Goal: Information Seeking & Learning: Learn about a topic

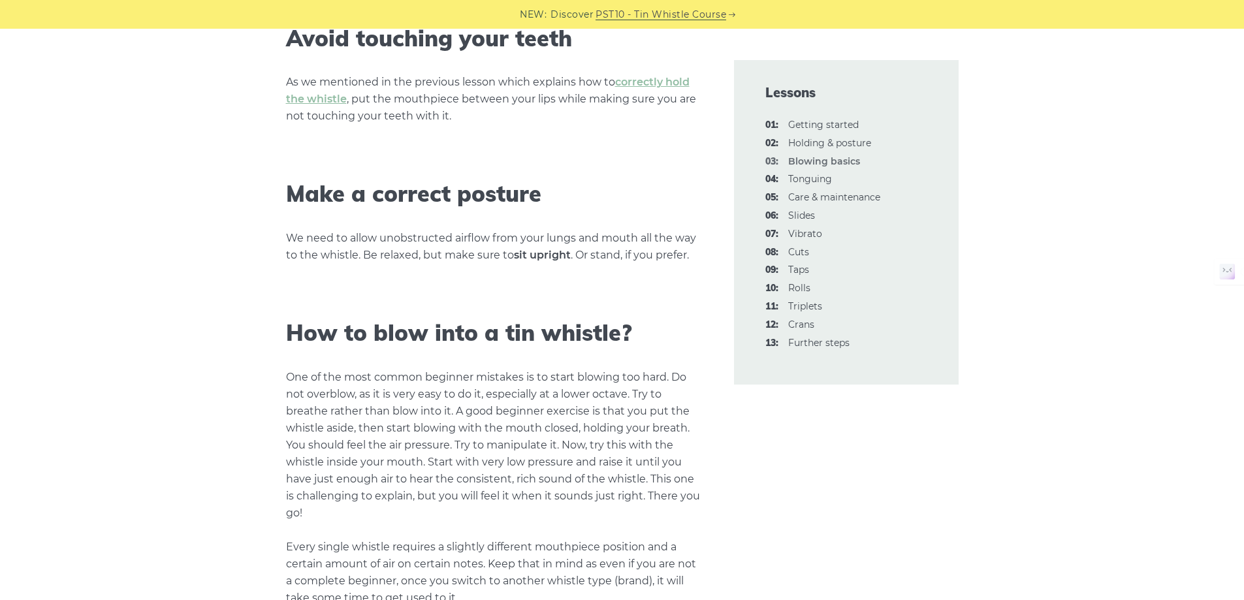
scroll to position [849, 0]
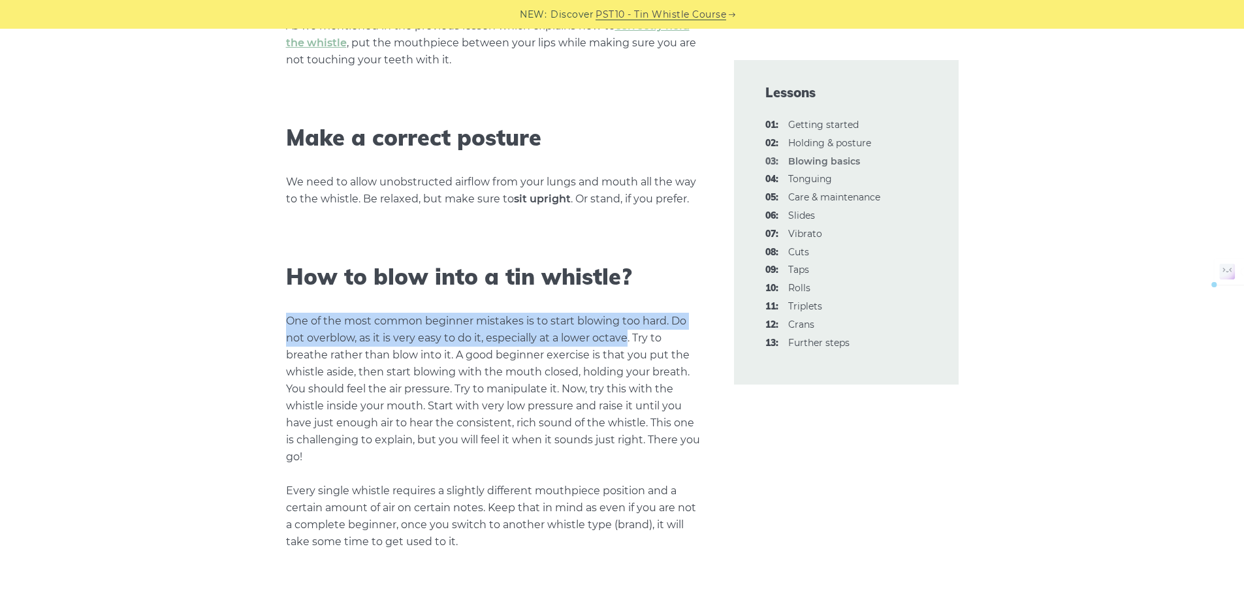
drag, startPoint x: 270, startPoint y: 321, endPoint x: 627, endPoint y: 338, distance: 357.5
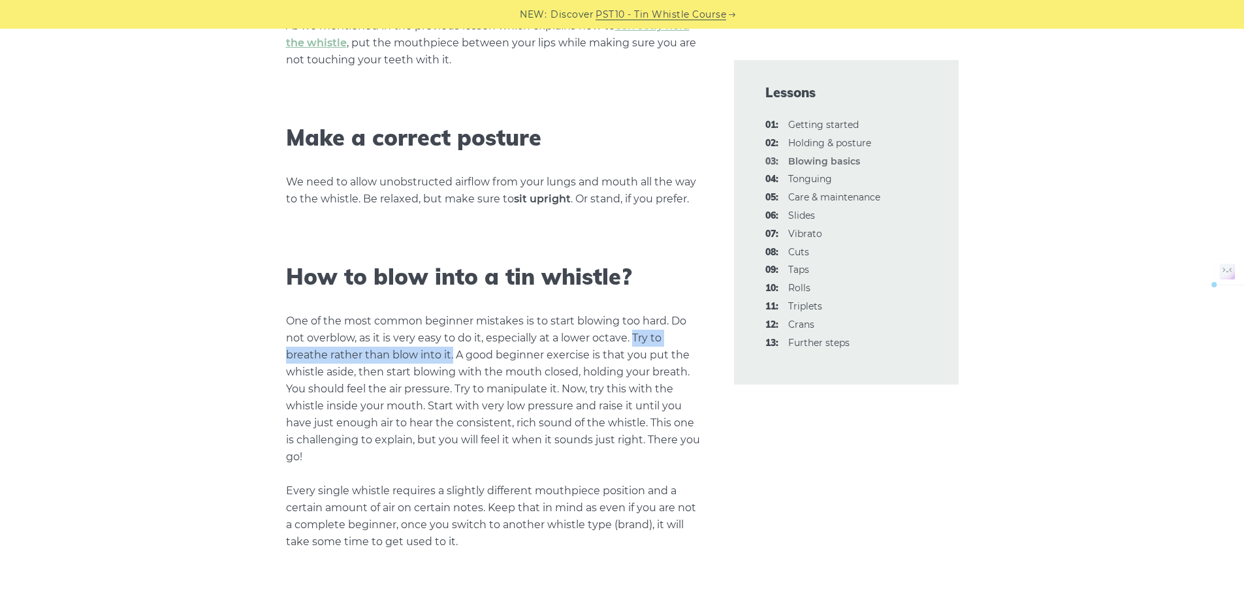
drag, startPoint x: 631, startPoint y: 335, endPoint x: 452, endPoint y: 358, distance: 180.3
click at [452, 358] on p "One of the most common beginner mistakes is to start blowing too hard. Do not o…" at bounding box center [494, 432] width 417 height 238
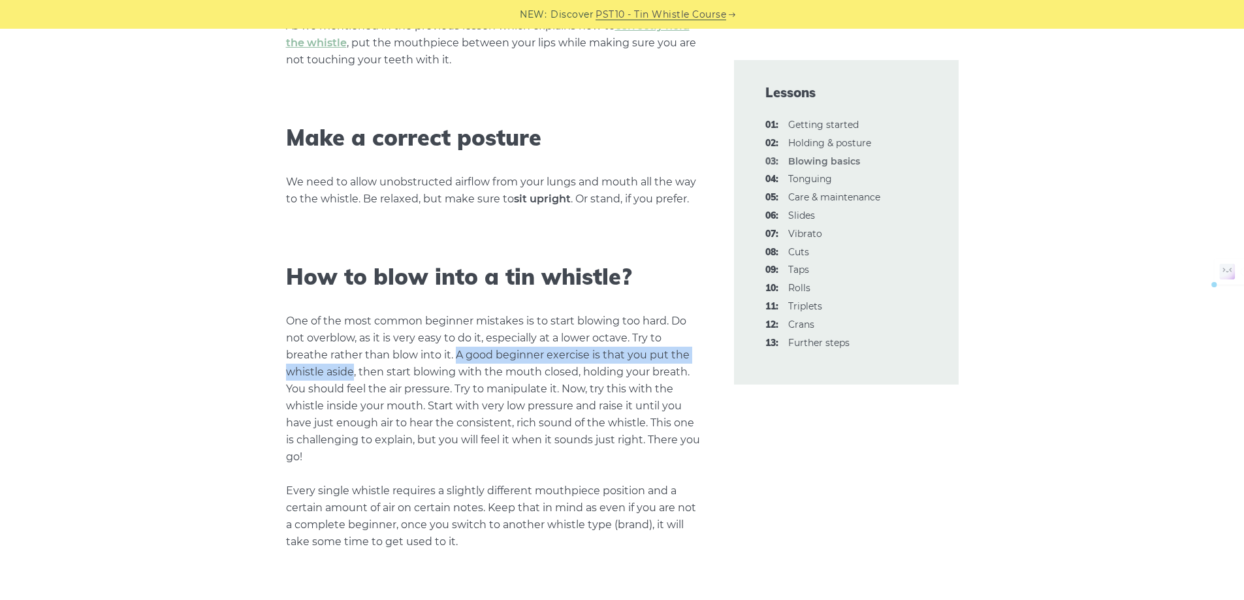
drag, startPoint x: 456, startPoint y: 354, endPoint x: 354, endPoint y: 371, distance: 103.1
click at [354, 371] on p "One of the most common beginner mistakes is to start blowing too hard. Do not o…" at bounding box center [494, 432] width 417 height 238
click at [405, 395] on p "One of the most common beginner mistakes is to start blowing too hard. Do not o…" at bounding box center [494, 432] width 417 height 238
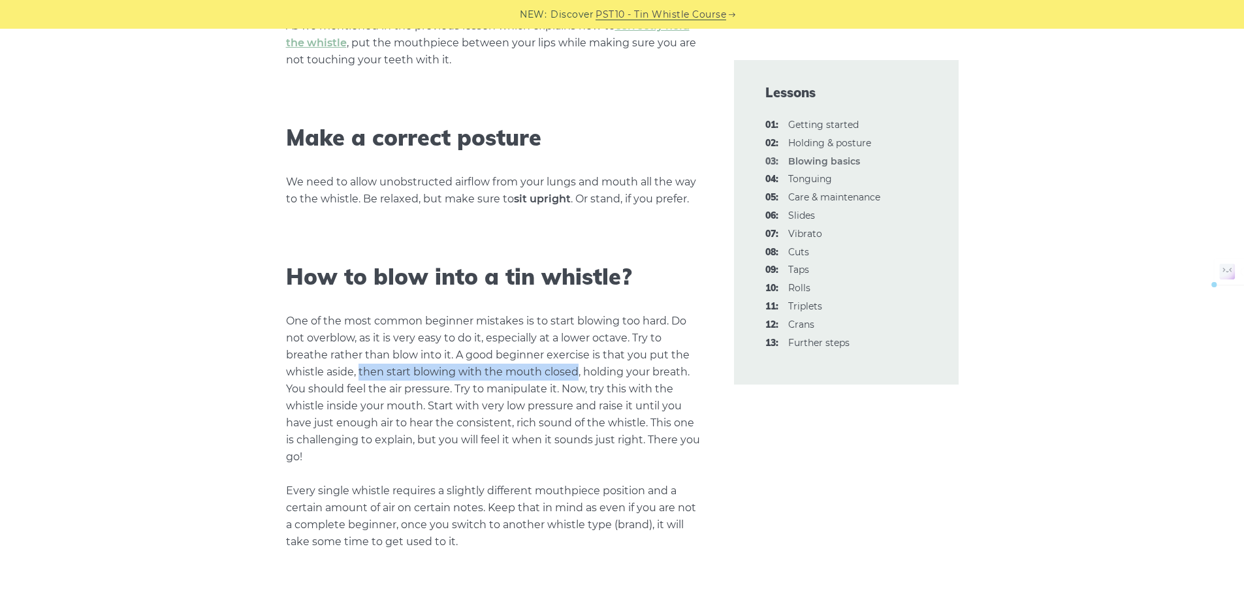
drag, startPoint x: 358, startPoint y: 370, endPoint x: 576, endPoint y: 370, distance: 218.7
click at [576, 370] on p "One of the most common beginner mistakes is to start blowing too hard. Do not o…" at bounding box center [494, 432] width 417 height 238
click at [589, 377] on p "One of the most common beginner mistakes is to start blowing too hard. Do not o…" at bounding box center [494, 432] width 417 height 238
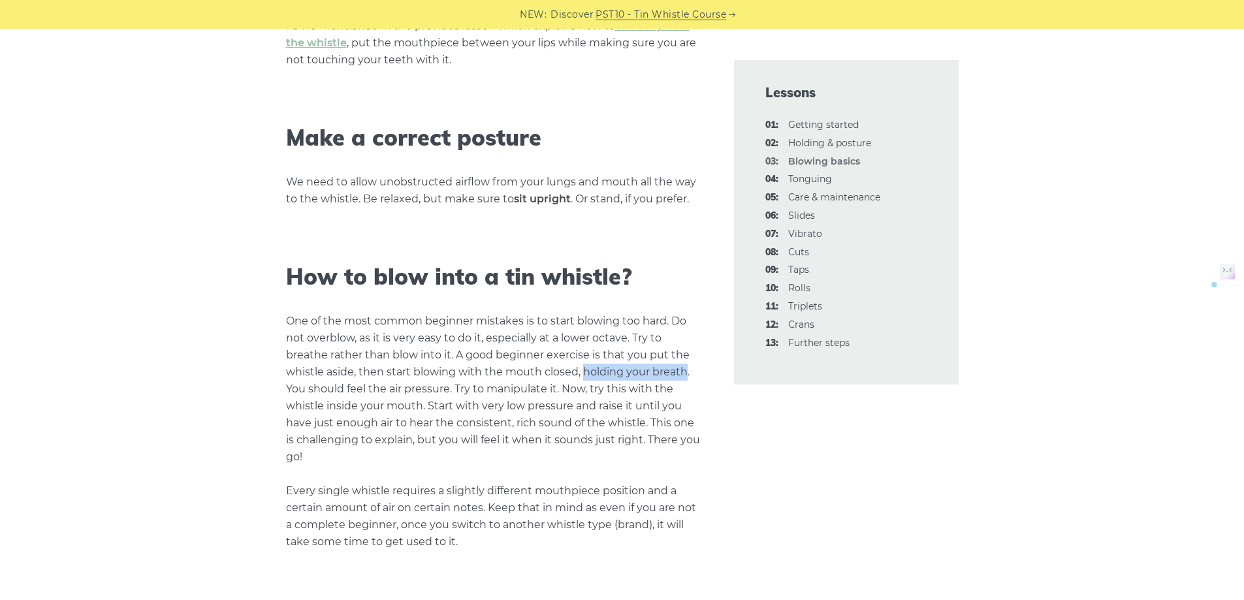
drag, startPoint x: 580, startPoint y: 371, endPoint x: 684, endPoint y: 373, distance: 103.8
click at [684, 373] on p "One of the most common beginner mistakes is to start blowing too hard. Do not o…" at bounding box center [494, 432] width 417 height 238
click at [672, 374] on p "One of the most common beginner mistakes is to start blowing too hard. Do not o…" at bounding box center [494, 432] width 417 height 238
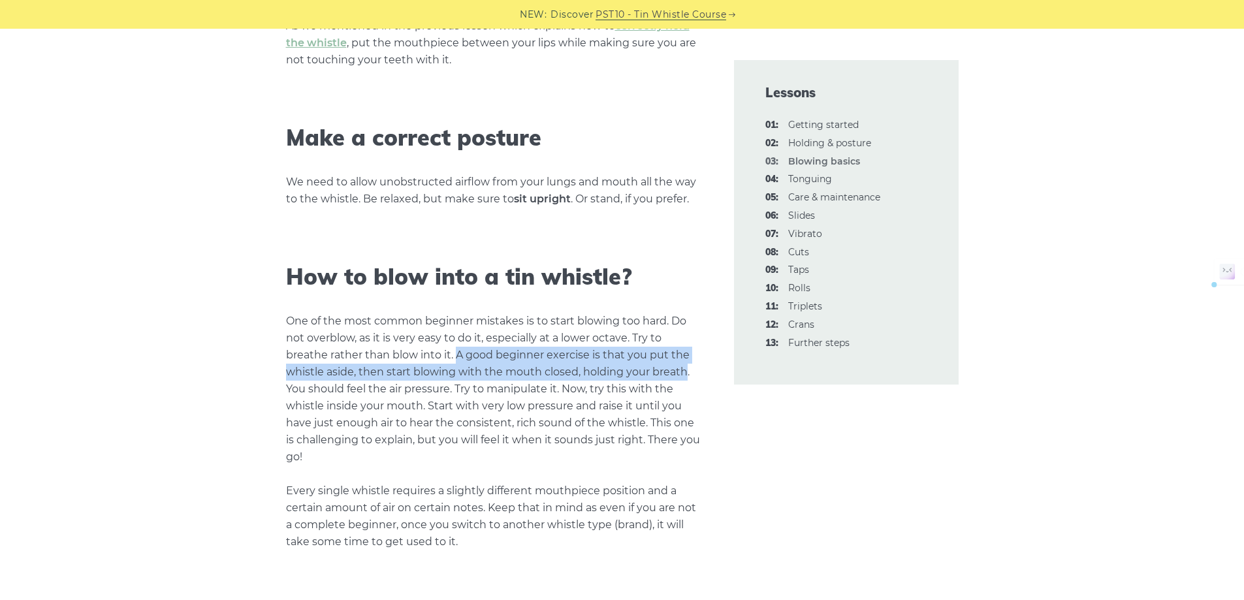
drag, startPoint x: 456, startPoint y: 355, endPoint x: 686, endPoint y: 373, distance: 230.5
click at [686, 373] on p "One of the most common beginner mistakes is to start blowing too hard. Do not o…" at bounding box center [494, 432] width 417 height 238
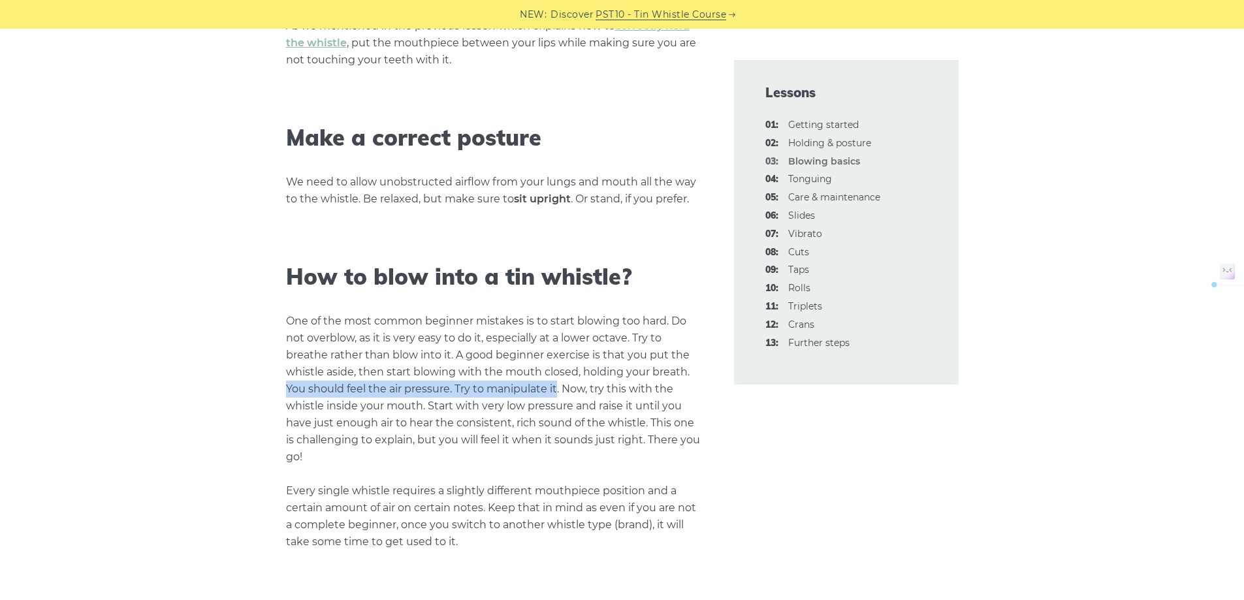
drag, startPoint x: 289, startPoint y: 389, endPoint x: 557, endPoint y: 392, distance: 267.7
click at [557, 392] on p "One of the most common beginner mistakes is to start blowing too hard. Do not o…" at bounding box center [494, 432] width 417 height 238
drag, startPoint x: 561, startPoint y: 390, endPoint x: 422, endPoint y: 403, distance: 140.4
click at [422, 403] on p "One of the most common beginner mistakes is to start blowing too hard. Do not o…" at bounding box center [494, 432] width 417 height 238
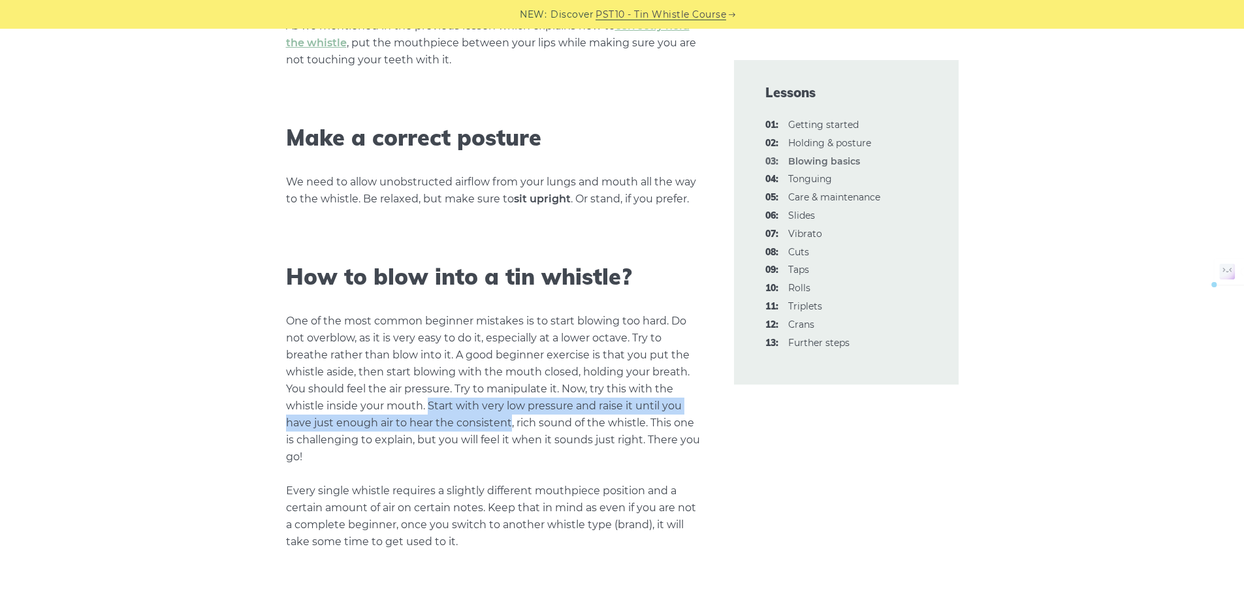
drag, startPoint x: 428, startPoint y: 405, endPoint x: 510, endPoint y: 420, distance: 83.7
click at [510, 420] on p "One of the most common beginner mistakes is to start blowing too hard. Do not o…" at bounding box center [494, 432] width 417 height 238
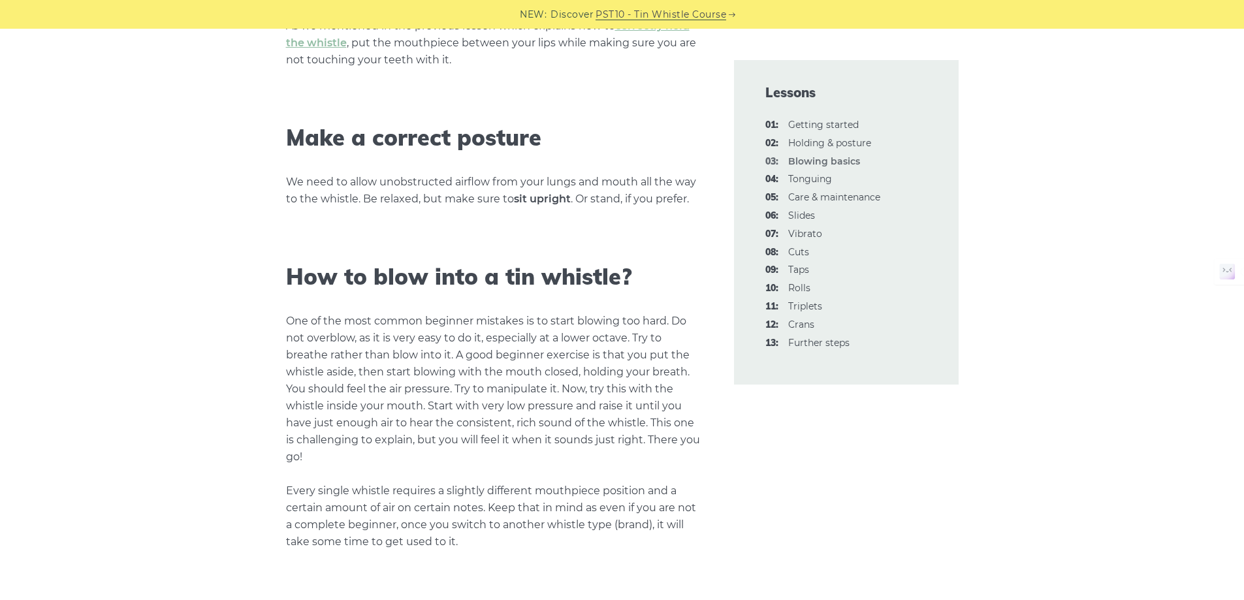
click at [529, 429] on p "One of the most common beginner mistakes is to start blowing too hard. Do not o…" at bounding box center [494, 432] width 417 height 238
drag, startPoint x: 511, startPoint y: 422, endPoint x: 644, endPoint y: 422, distance: 133.2
click at [644, 422] on p "One of the most common beginner mistakes is to start blowing too hard. Do not o…" at bounding box center [494, 432] width 417 height 238
click at [625, 437] on p "One of the most common beginner mistakes is to start blowing too hard. Do not o…" at bounding box center [494, 432] width 417 height 238
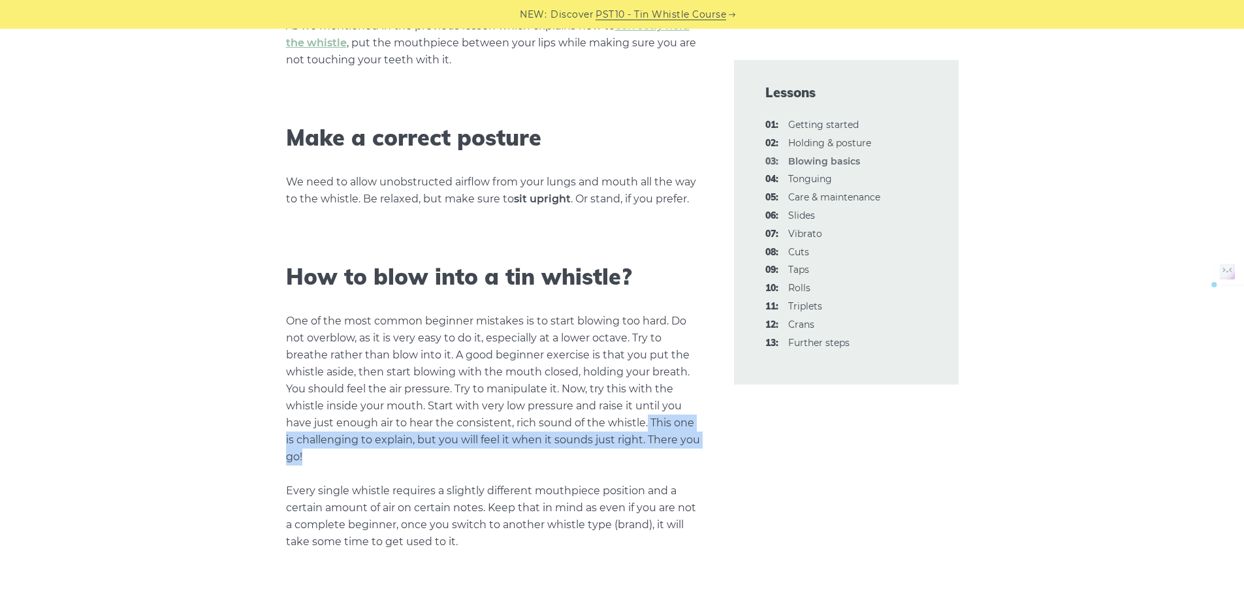
drag, startPoint x: 646, startPoint y: 421, endPoint x: 717, endPoint y: 452, distance: 76.9
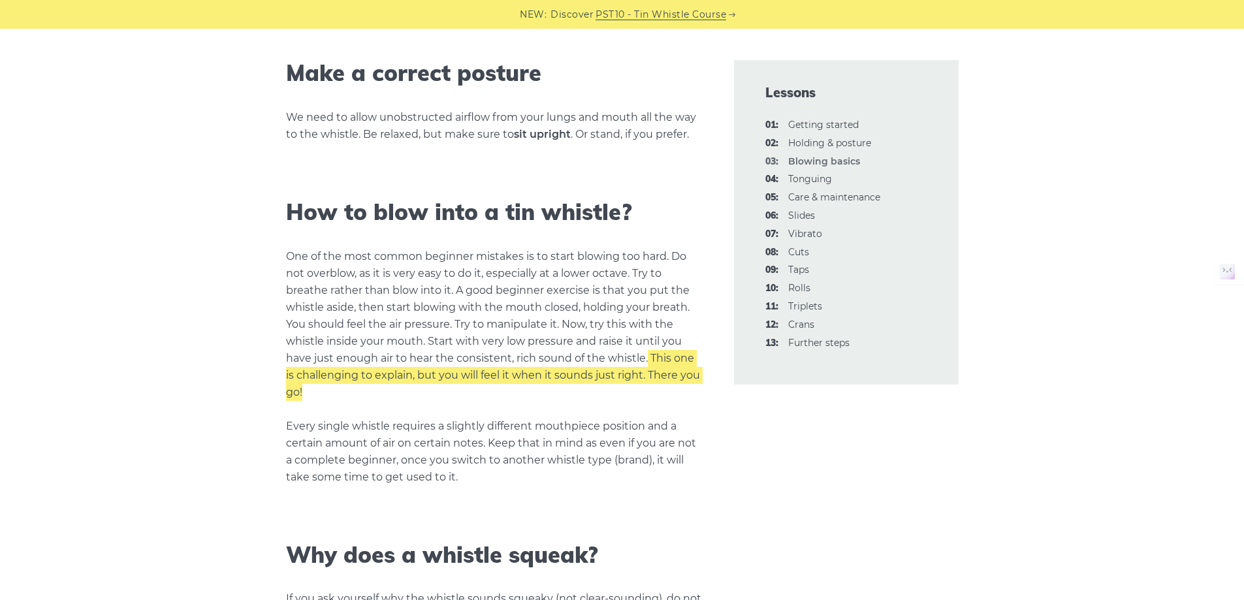
scroll to position [914, 0]
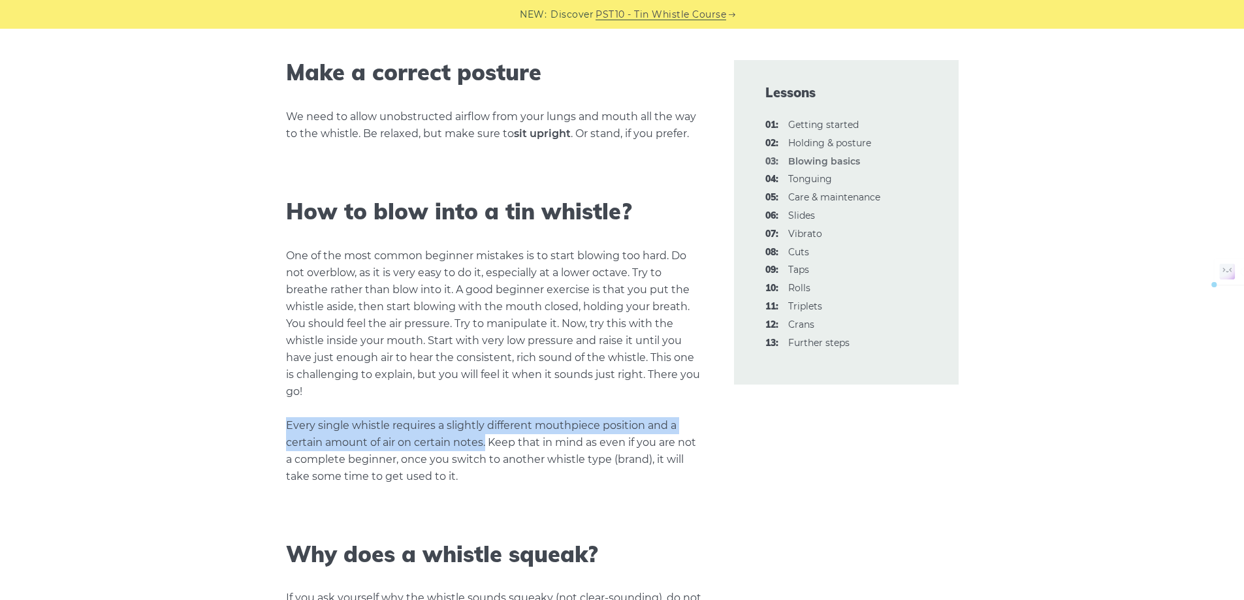
drag, startPoint x: 282, startPoint y: 423, endPoint x: 486, endPoint y: 437, distance: 204.8
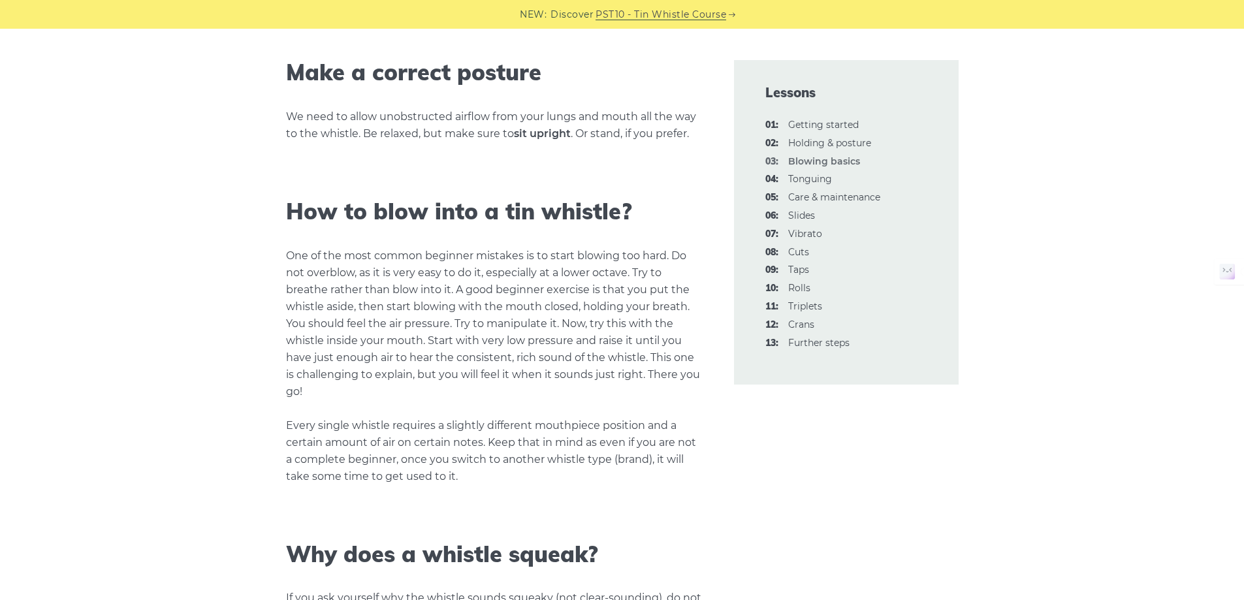
click at [526, 447] on p "One of the most common beginner mistakes is to start blowing too hard. Do not o…" at bounding box center [494, 366] width 417 height 238
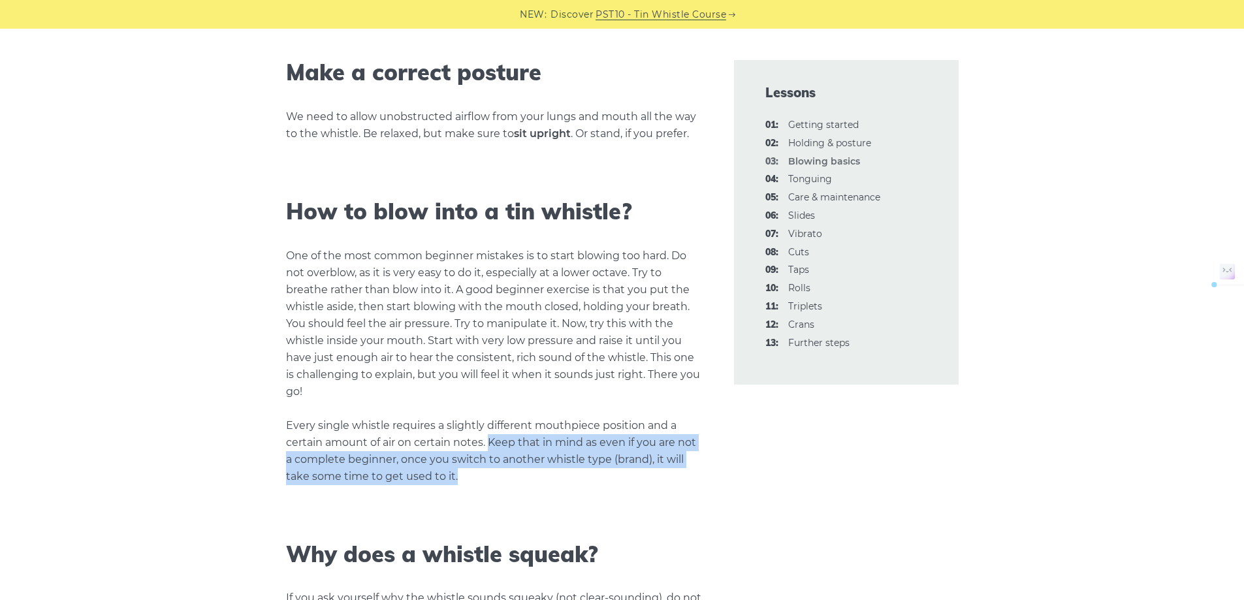
drag, startPoint x: 489, startPoint y: 441, endPoint x: 508, endPoint y: 471, distance: 35.5
click at [508, 471] on p "One of the most common beginner mistakes is to start blowing too hard. Do not o…" at bounding box center [494, 366] width 417 height 238
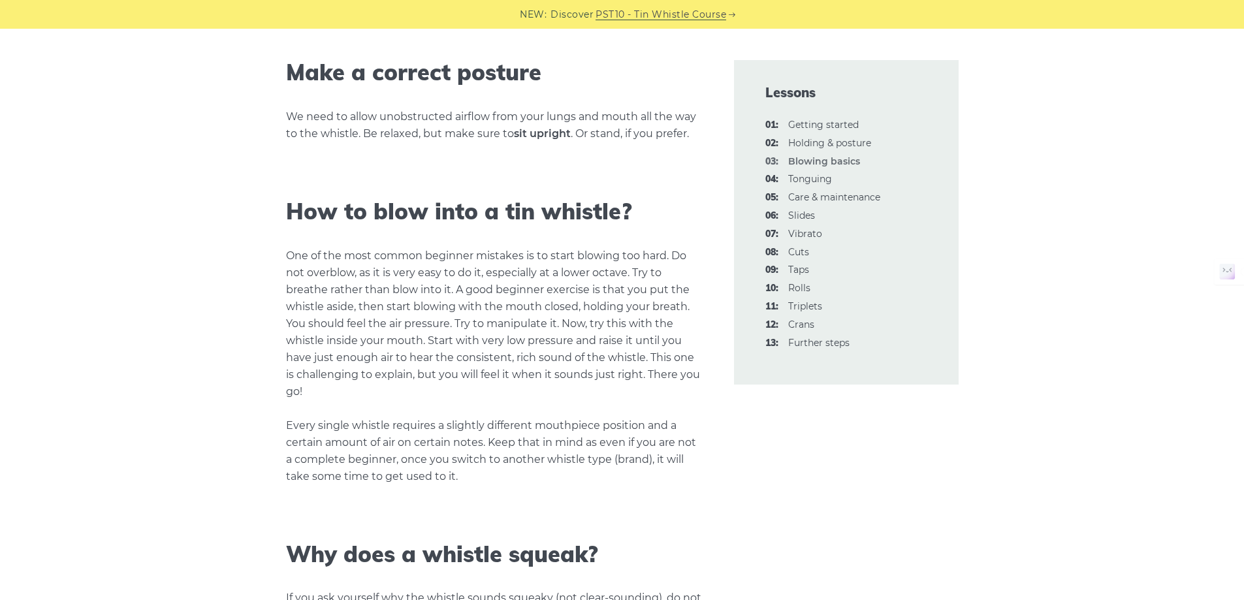
click at [447, 291] on p "One of the most common beginner mistakes is to start blowing too hard. Do not o…" at bounding box center [494, 366] width 417 height 238
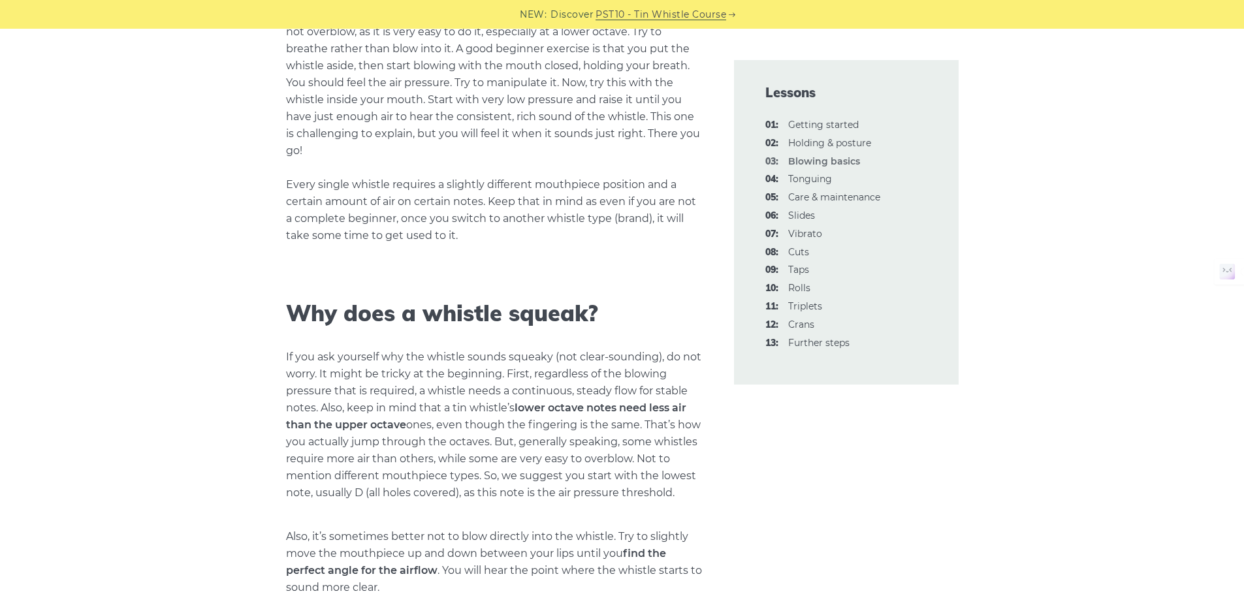
scroll to position [1175, 0]
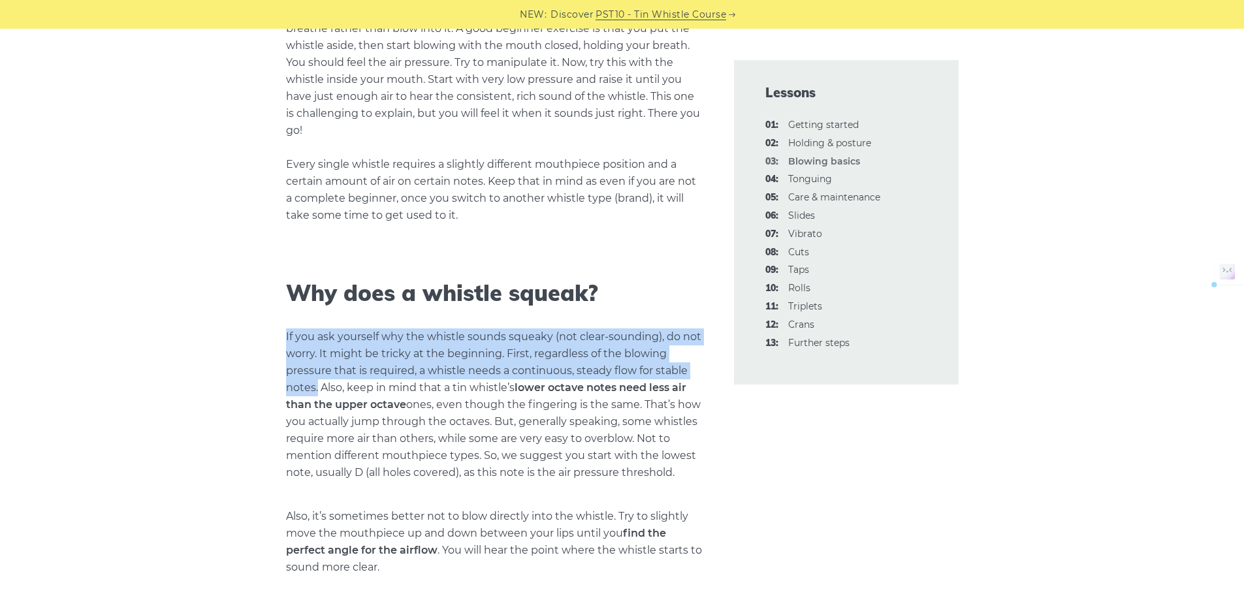
drag, startPoint x: 275, startPoint y: 332, endPoint x: 317, endPoint y: 392, distance: 73.2
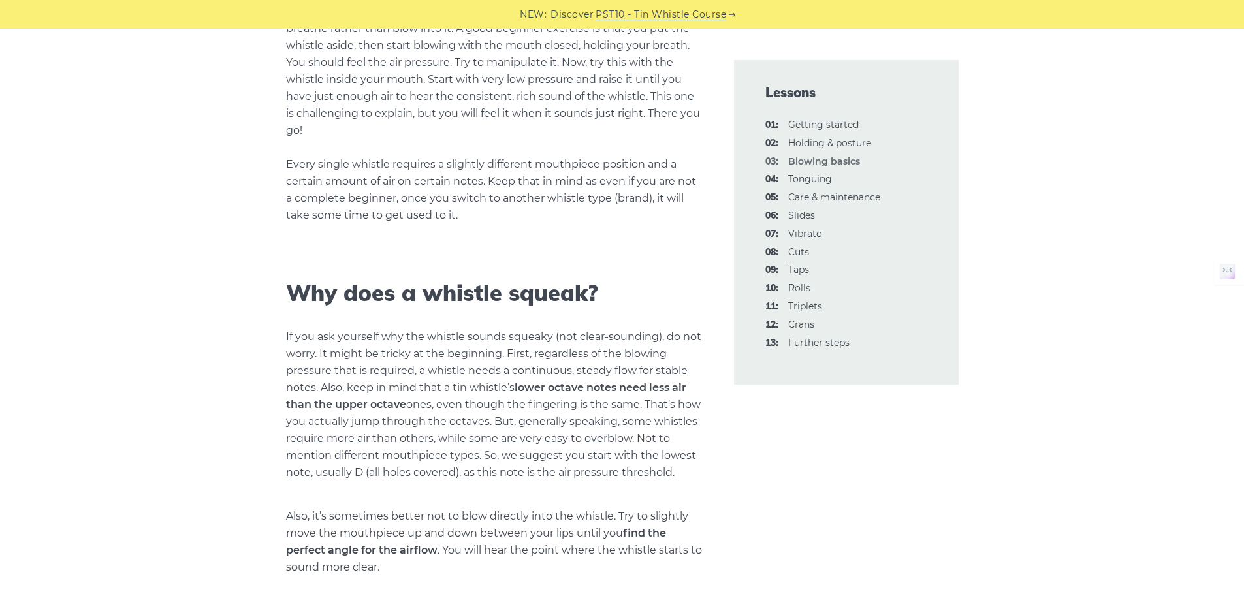
click at [407, 404] on p "If you ask yourself why the whistle sounds squeaky (not clear-sounding), do not…" at bounding box center [494, 404] width 417 height 153
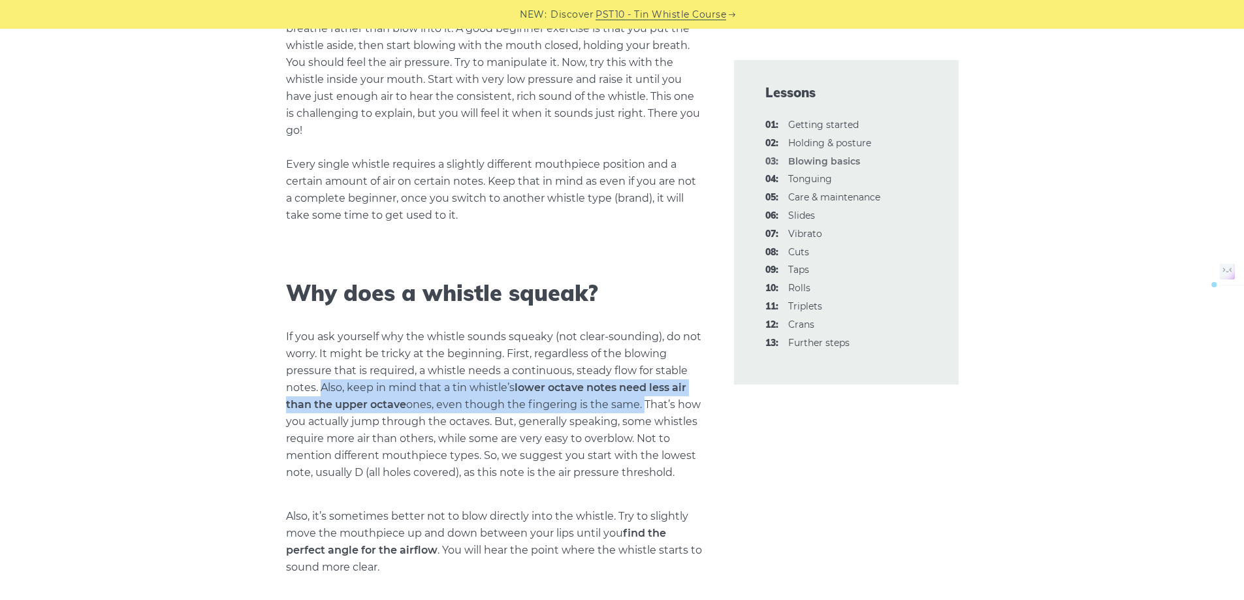
drag, startPoint x: 321, startPoint y: 386, endPoint x: 642, endPoint y: 405, distance: 322.4
click at [642, 405] on p "If you ask yourself why the whistle sounds squeaky (not clear-sounding), do not…" at bounding box center [494, 404] width 417 height 153
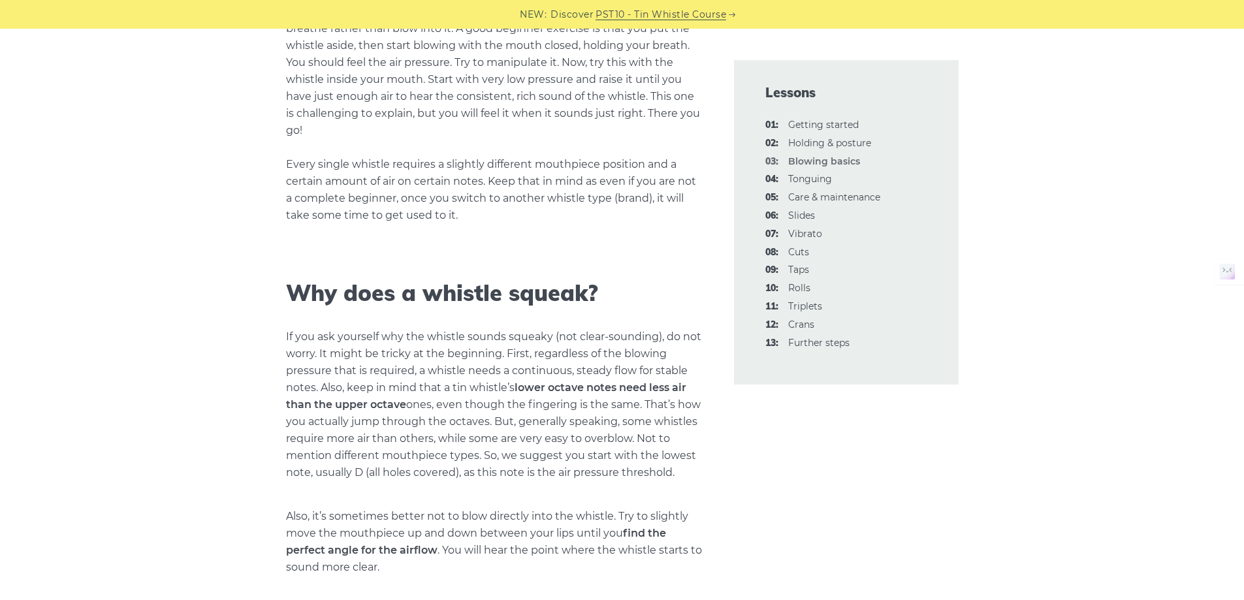
click at [652, 422] on p "If you ask yourself why the whistle sounds squeaky (not clear-sounding), do not…" at bounding box center [494, 404] width 417 height 153
drag, startPoint x: 644, startPoint y: 403, endPoint x: 490, endPoint y: 421, distance: 155.1
click at [490, 421] on p "If you ask yourself why the whistle sounds squeaky (not clear-sounding), do not…" at bounding box center [494, 404] width 417 height 153
click at [552, 409] on p "If you ask yourself why the whistle sounds squeaky (not clear-sounding), do not…" at bounding box center [494, 404] width 417 height 153
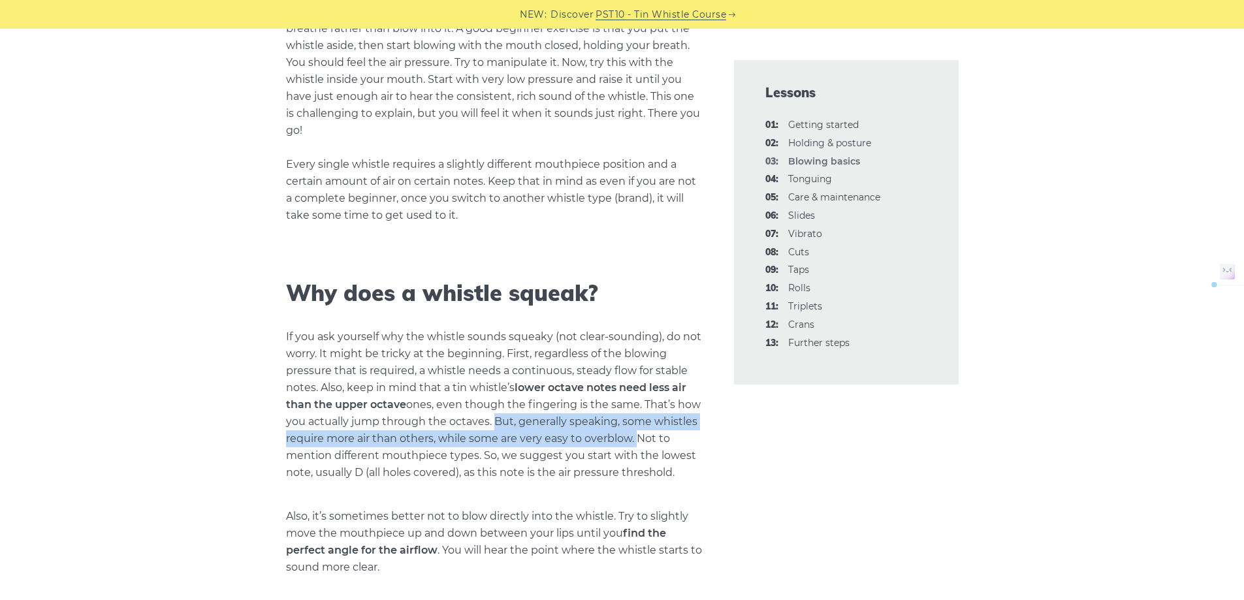
drag, startPoint x: 494, startPoint y: 420, endPoint x: 633, endPoint y: 439, distance: 139.6
click at [633, 439] on p "If you ask yourself why the whistle sounds squeaky (not clear-sounding), do not…" at bounding box center [494, 404] width 417 height 153
drag, startPoint x: 637, startPoint y: 438, endPoint x: 699, endPoint y: 469, distance: 68.9
click at [699, 469] on p "If you ask yourself why the whistle sounds squeaky (not clear-sounding), do not…" at bounding box center [494, 404] width 417 height 153
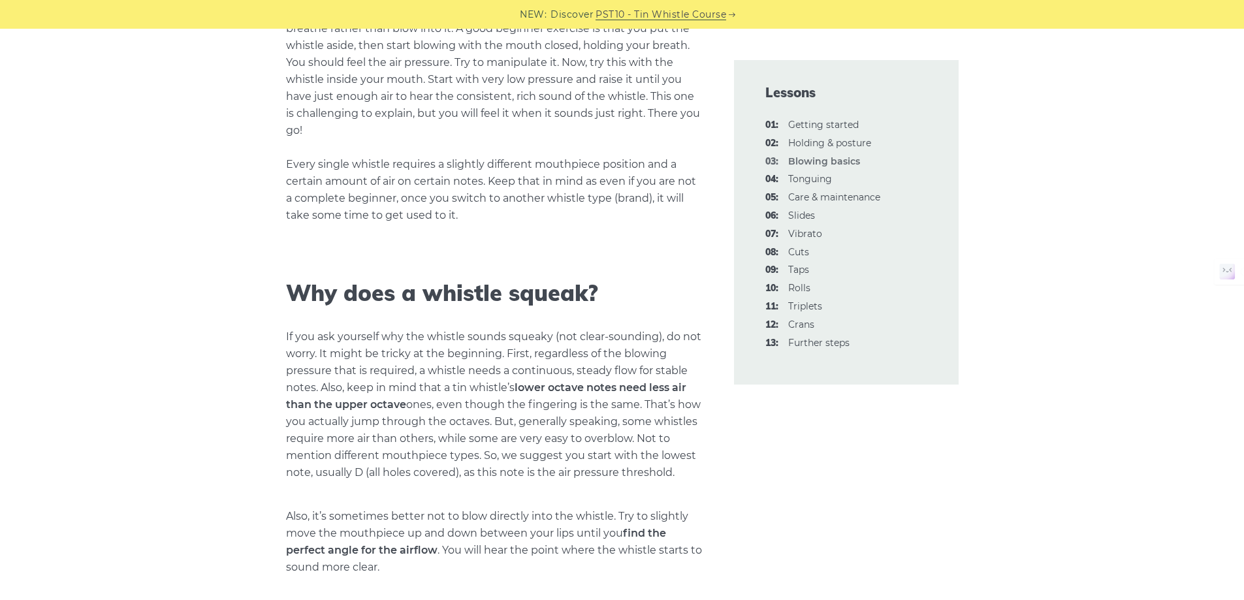
click at [628, 433] on p "If you ask yourself why the whistle sounds squeaky (not clear-sounding), do not…" at bounding box center [494, 404] width 417 height 153
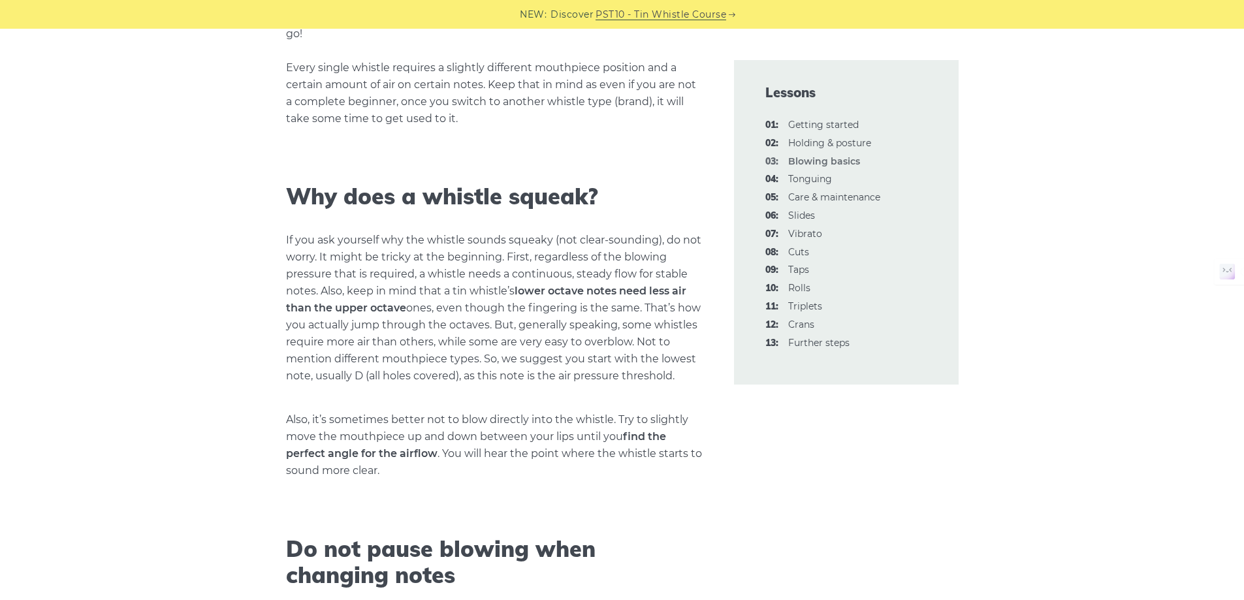
scroll to position [1306, 0]
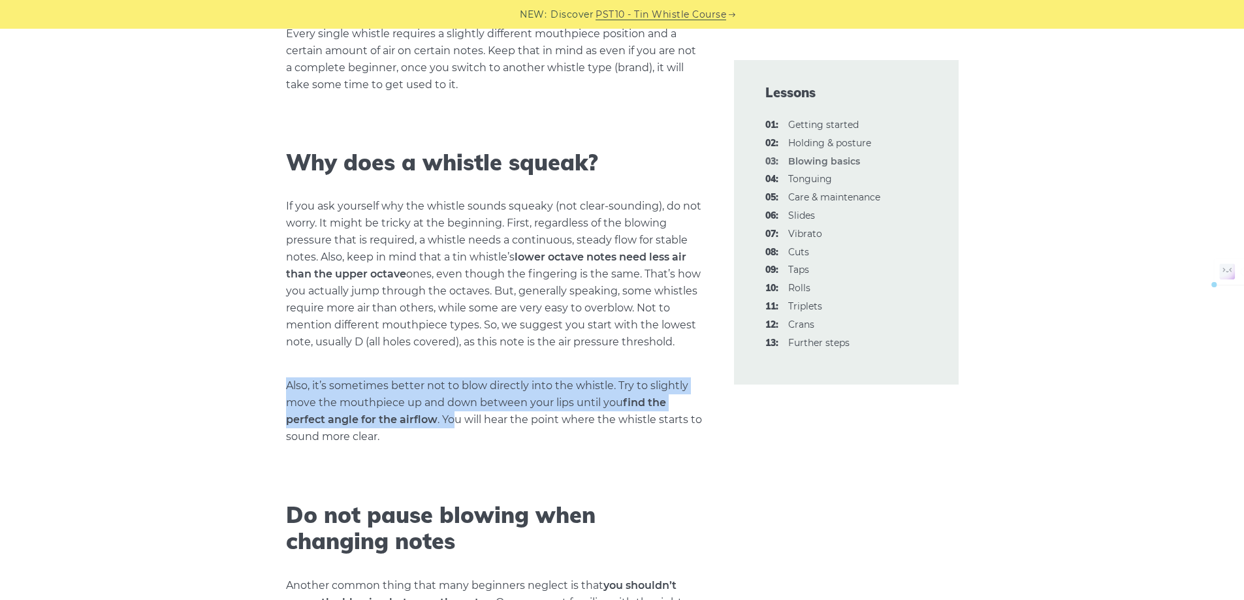
drag, startPoint x: 300, startPoint y: 385, endPoint x: 456, endPoint y: 427, distance: 161.5
drag, startPoint x: 399, startPoint y: 437, endPoint x: 289, endPoint y: 388, distance: 120.1
click at [289, 388] on p "Also, it’s sometimes better not to blow directly into the whistle. Try to sligh…" at bounding box center [494, 411] width 417 height 68
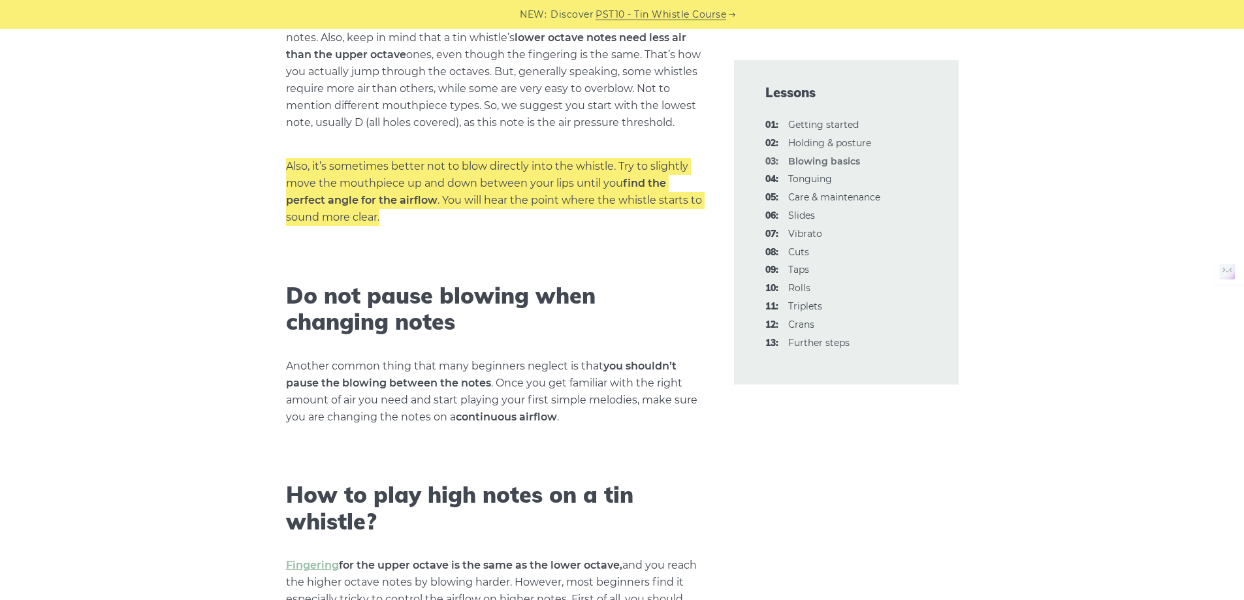
scroll to position [1567, 0]
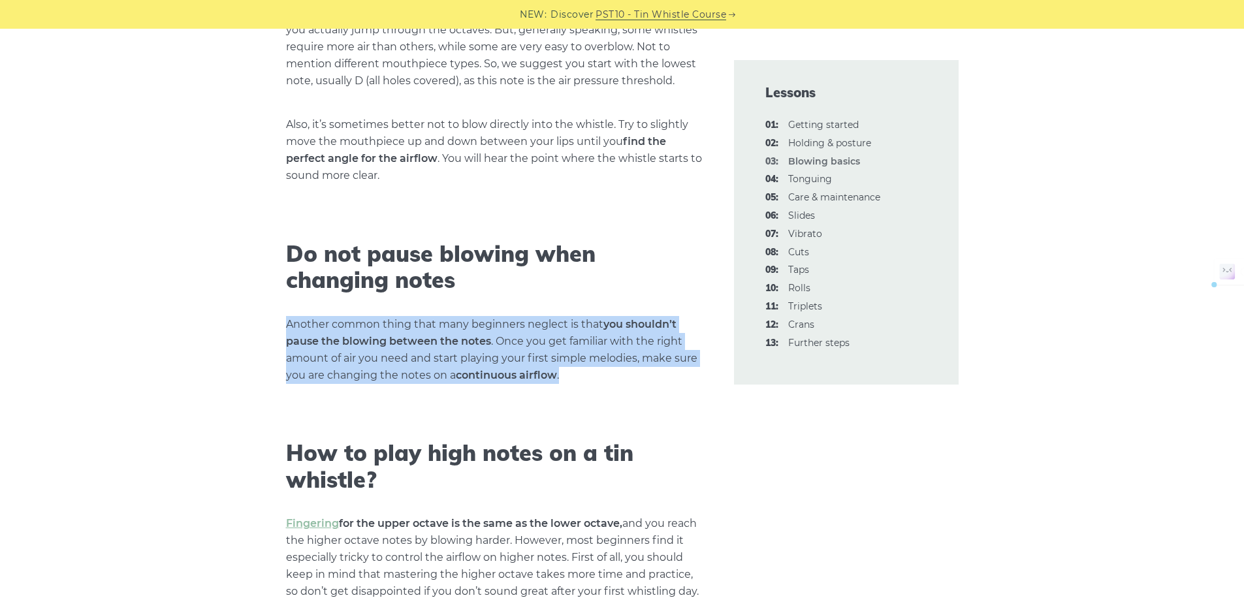
drag, startPoint x: 313, startPoint y: 330, endPoint x: 653, endPoint y: 373, distance: 342.9
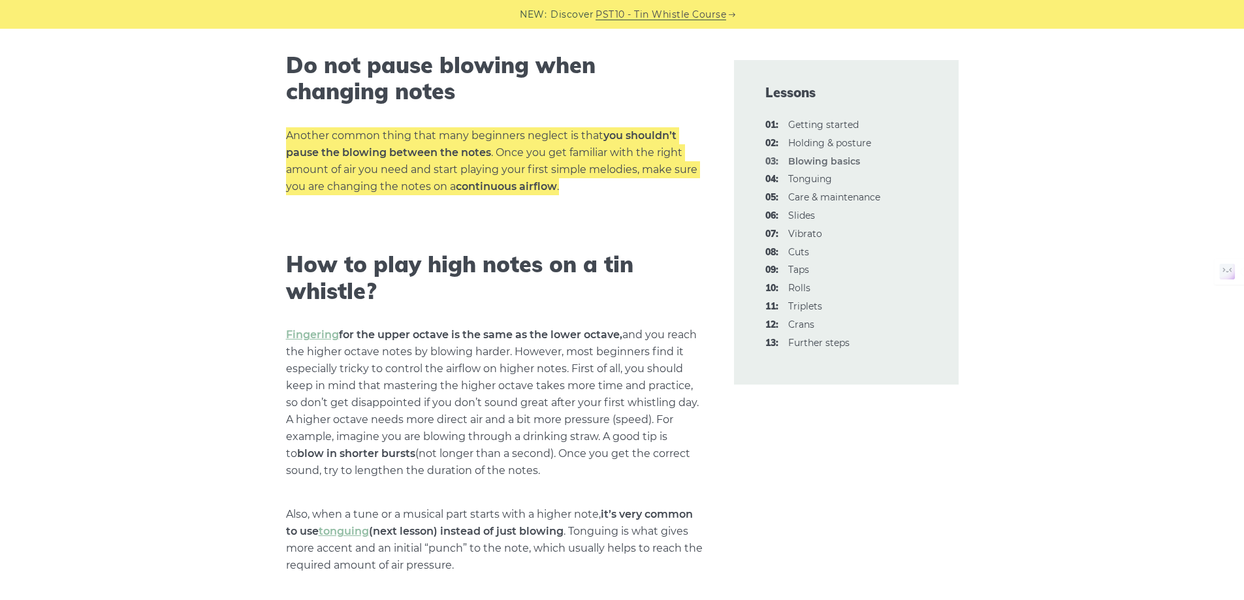
scroll to position [1893, 0]
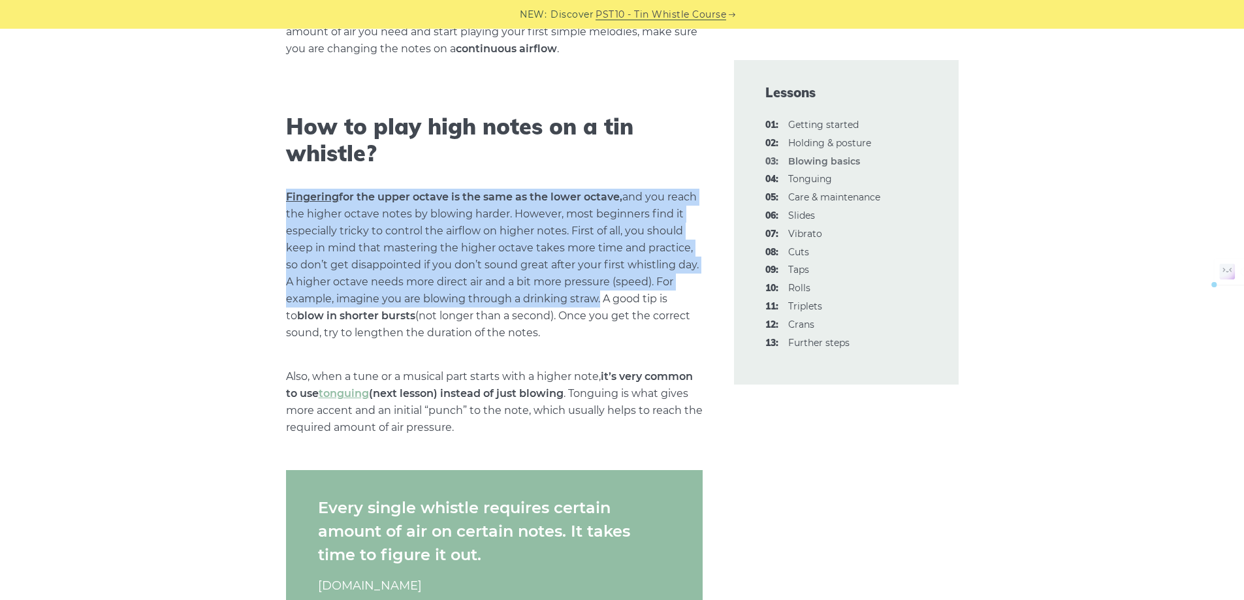
drag, startPoint x: 268, startPoint y: 189, endPoint x: 597, endPoint y: 291, distance: 344.0
click at [594, 285] on p "Fingering for the upper octave is the same as the lower octave, and you reach t…" at bounding box center [494, 265] width 417 height 153
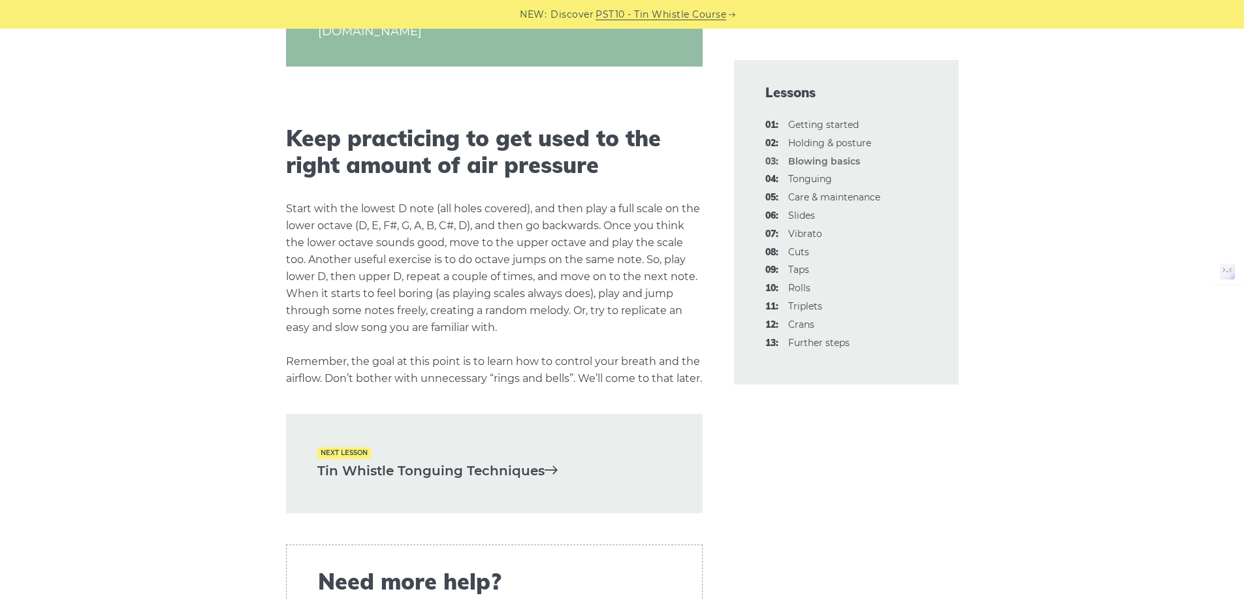
scroll to position [2481, 0]
